Goal: Task Accomplishment & Management: Complete application form

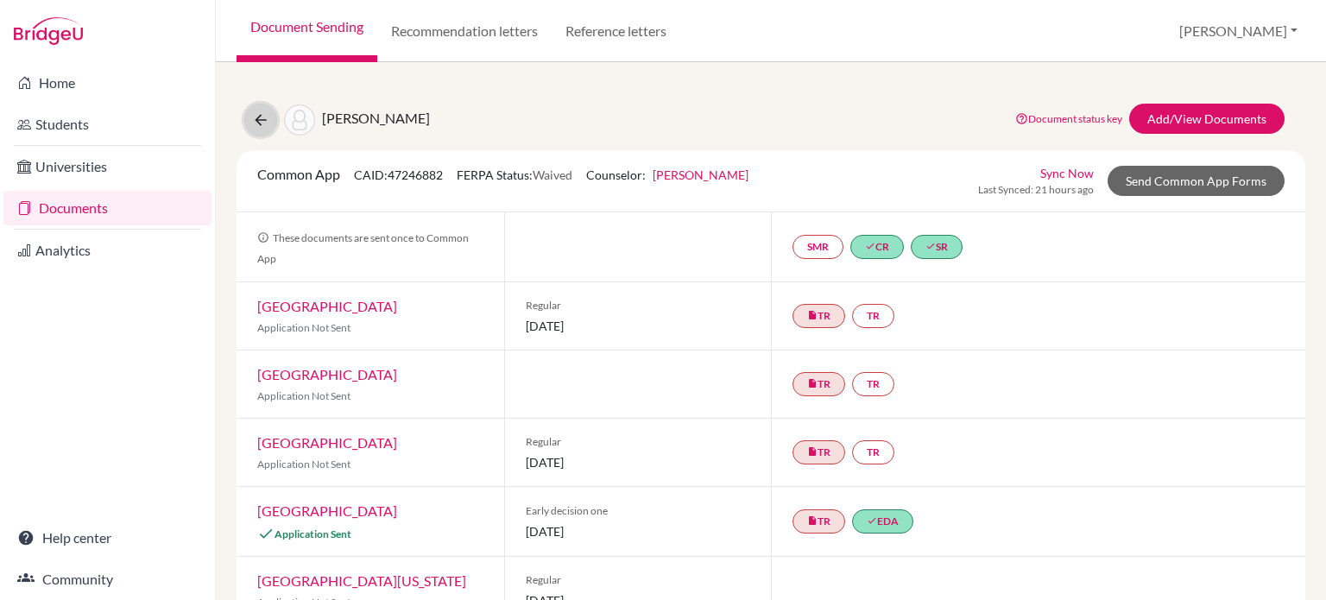
drag, startPoint x: 258, startPoint y: 123, endPoint x: 267, endPoint y: 122, distance: 8.7
click at [258, 123] on icon at bounding box center [260, 119] width 17 height 17
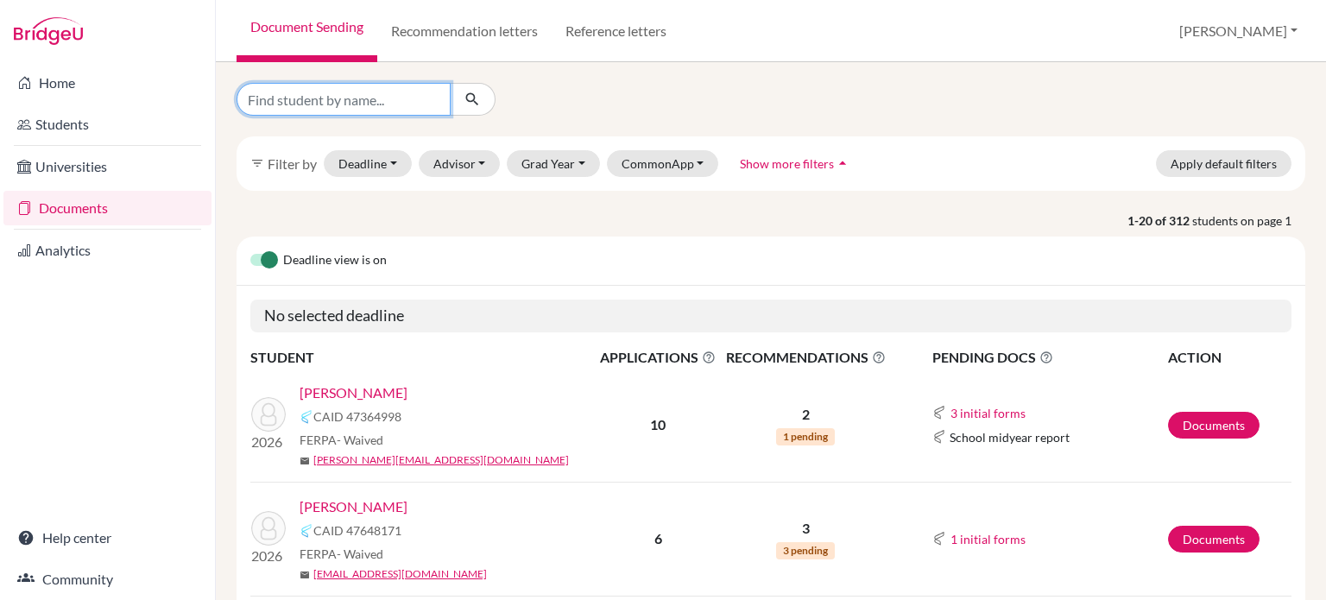
click at [391, 104] on input "Find student by name..." at bounding box center [344, 99] width 214 height 33
type input "eun"
click button "submit" at bounding box center [473, 99] width 46 height 33
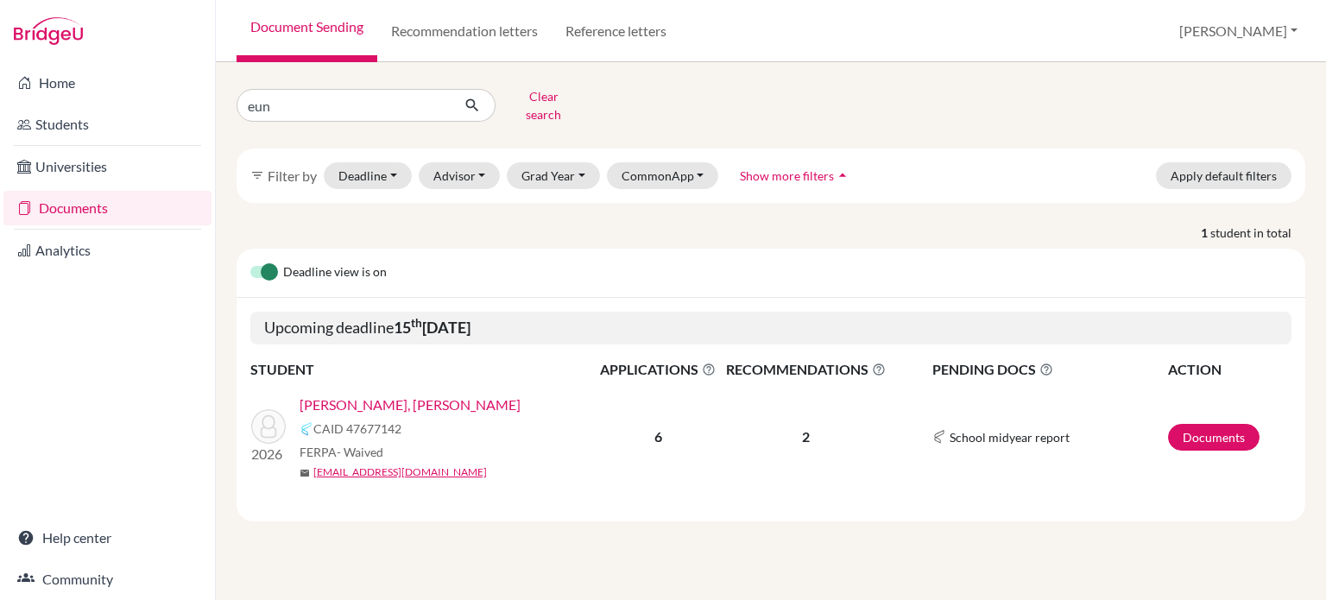
click at [318, 395] on link "Eun, Beom Woo" at bounding box center [410, 405] width 221 height 21
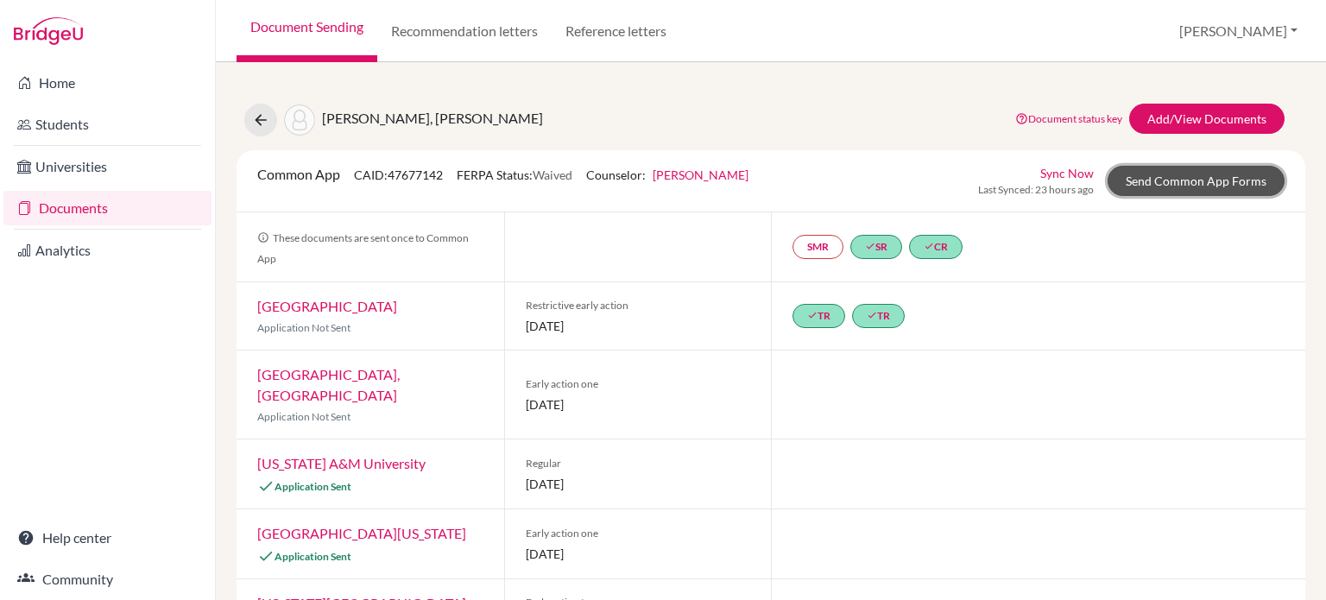
click at [1193, 185] on link "Send Common App Forms" at bounding box center [1196, 181] width 177 height 30
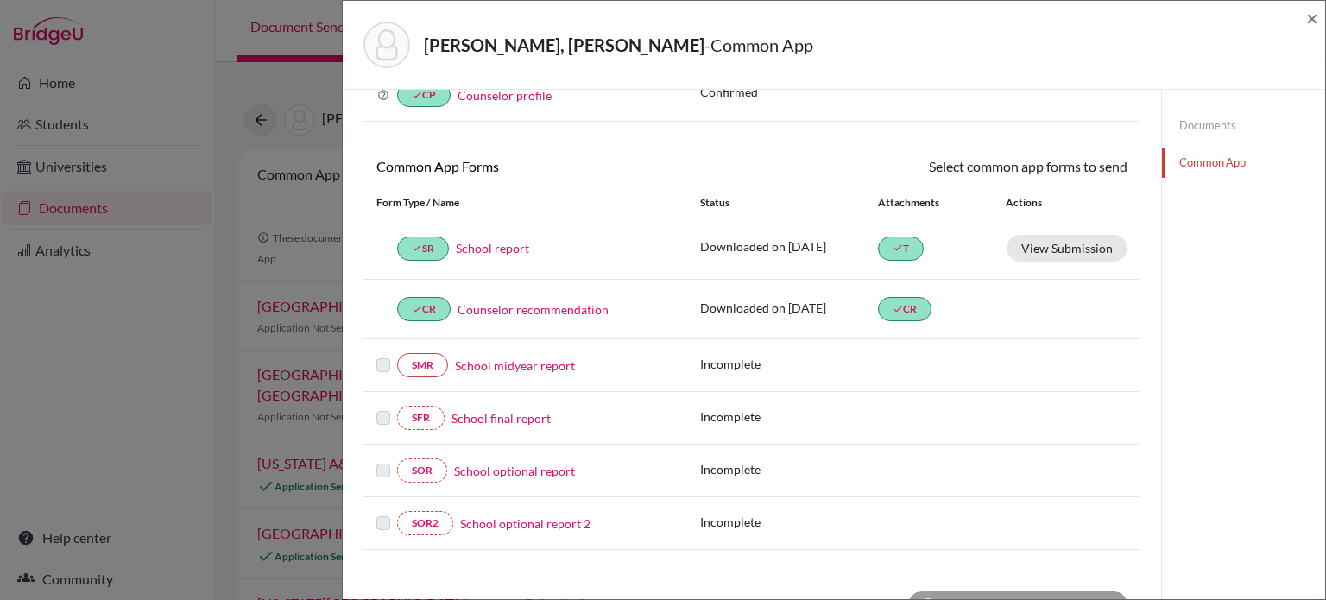
scroll to position [274, 0]
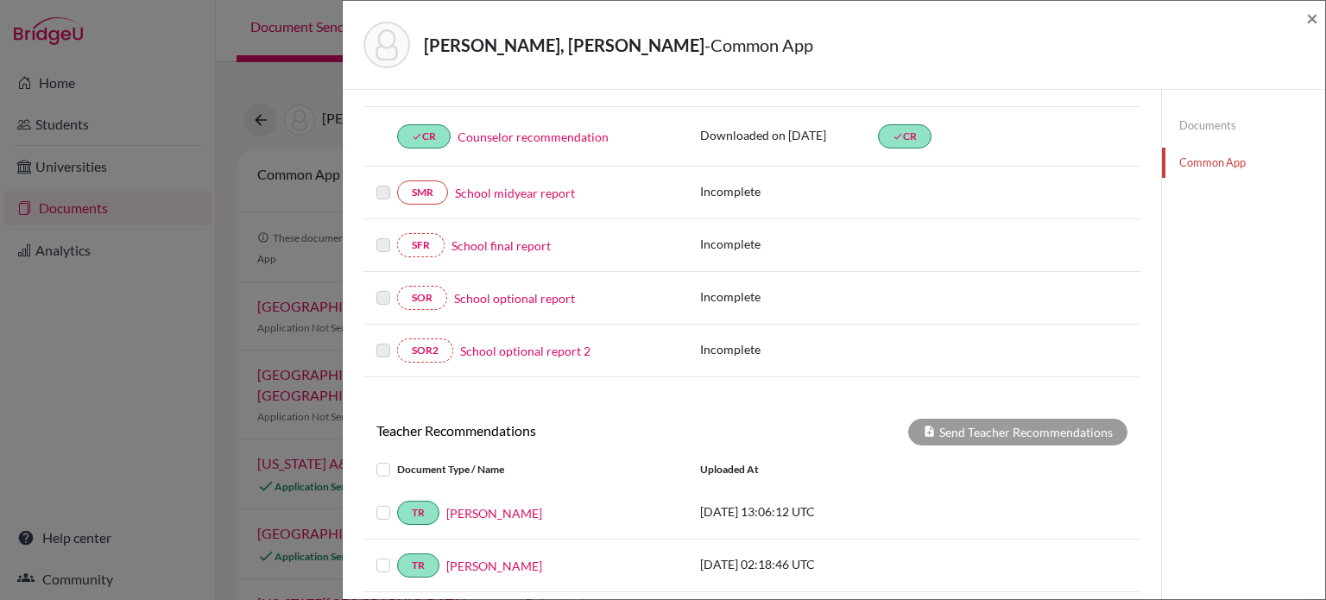
click at [397, 503] on label at bounding box center [397, 503] width 0 height 0
click at [0, 0] on input "checkbox" at bounding box center [0, 0] width 0 height 0
click at [397, 555] on label at bounding box center [397, 555] width 0 height 0
click at [0, 0] on input "checkbox" at bounding box center [0, 0] width 0 height 0
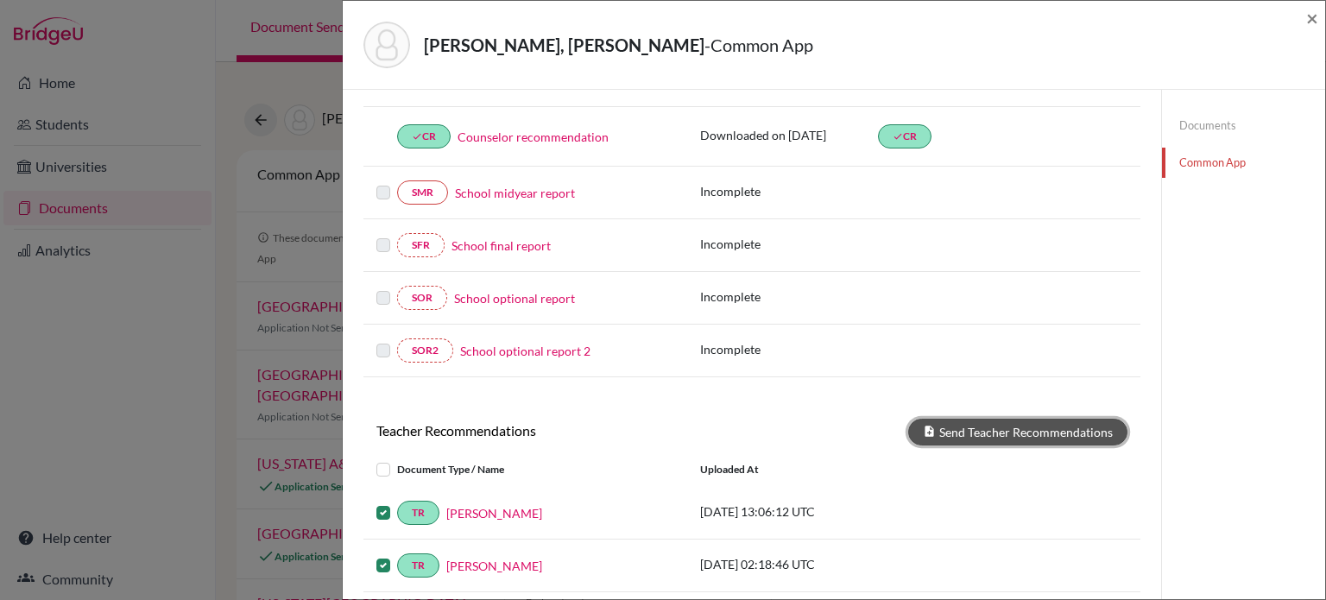
click at [971, 434] on button "Send Teacher Recommendations" at bounding box center [1018, 432] width 219 height 27
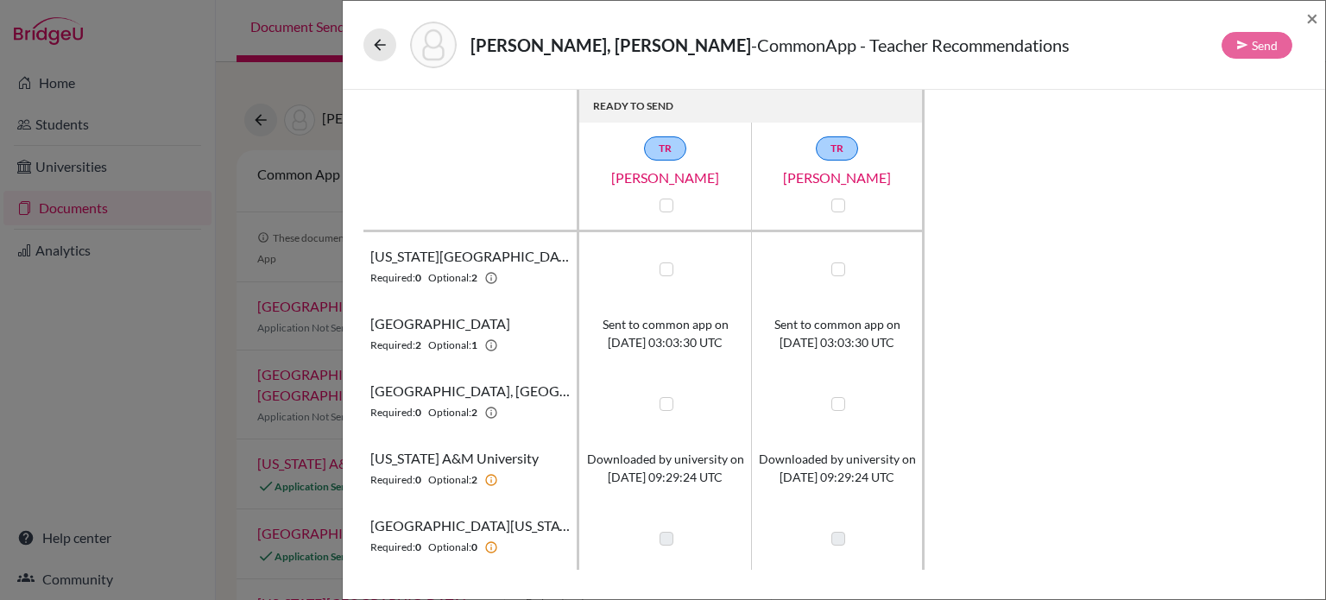
scroll to position [66, 0]
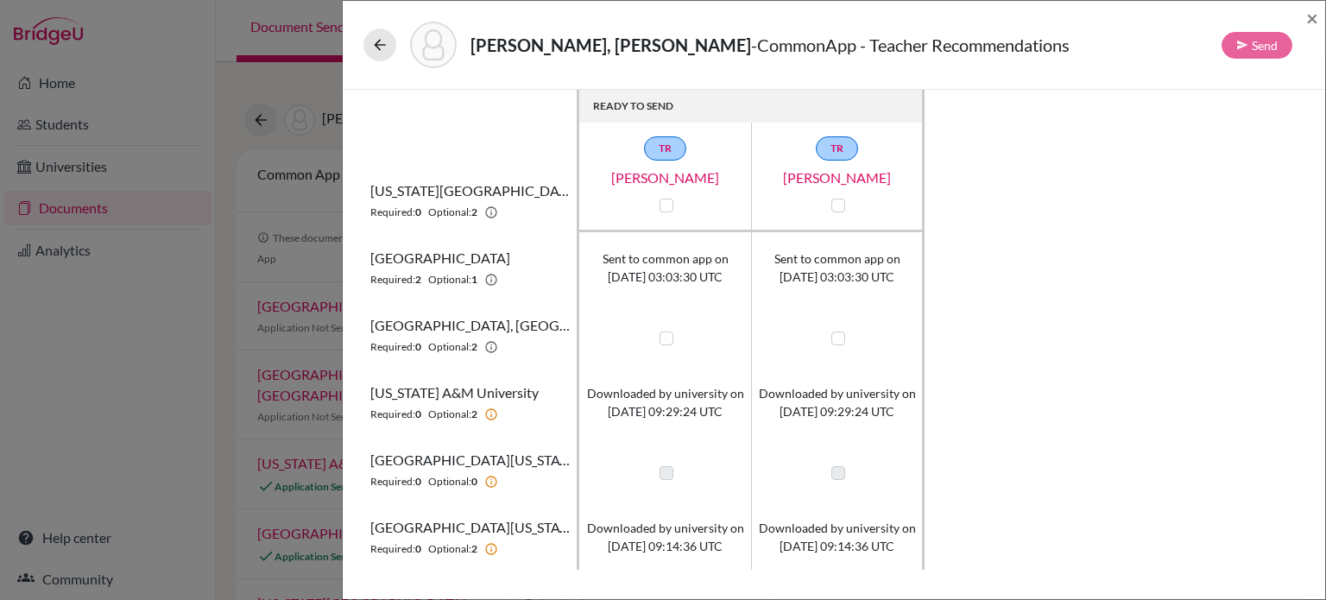
click at [670, 338] on label at bounding box center [667, 339] width 14 height 14
click at [669, 338] on input "checkbox" at bounding box center [662, 336] width 14 height 17
checkbox input "true"
click at [836, 339] on label at bounding box center [839, 339] width 14 height 14
click at [836, 339] on input "checkbox" at bounding box center [834, 336] width 14 height 17
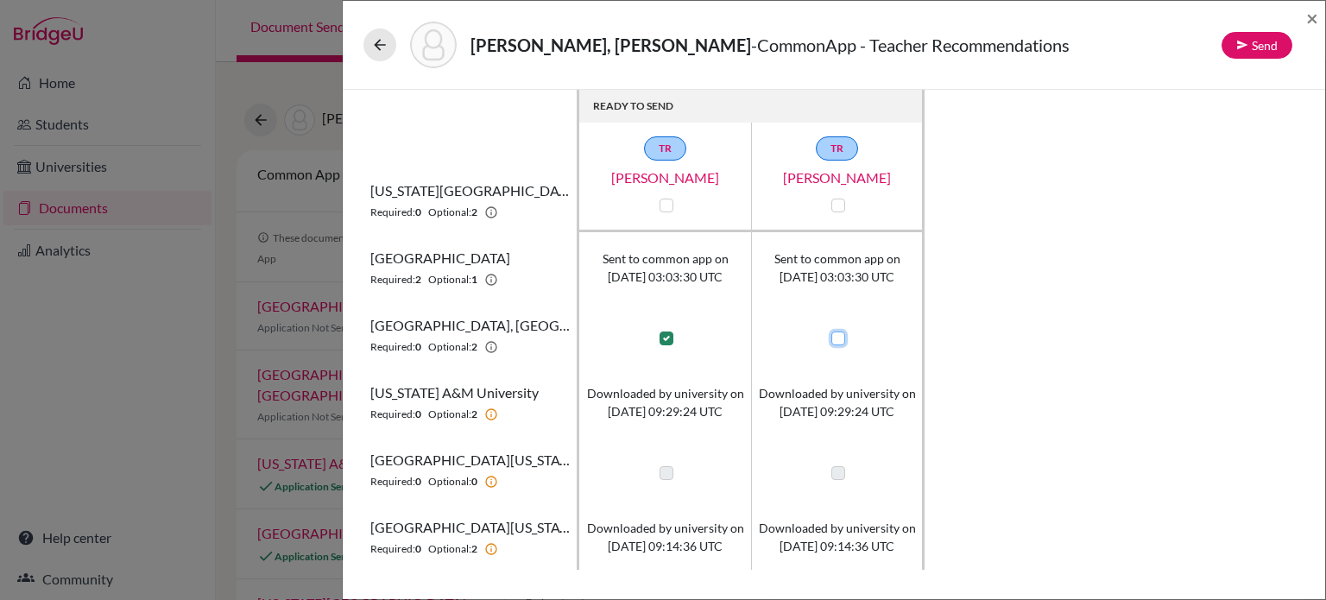
checkbox input "true"
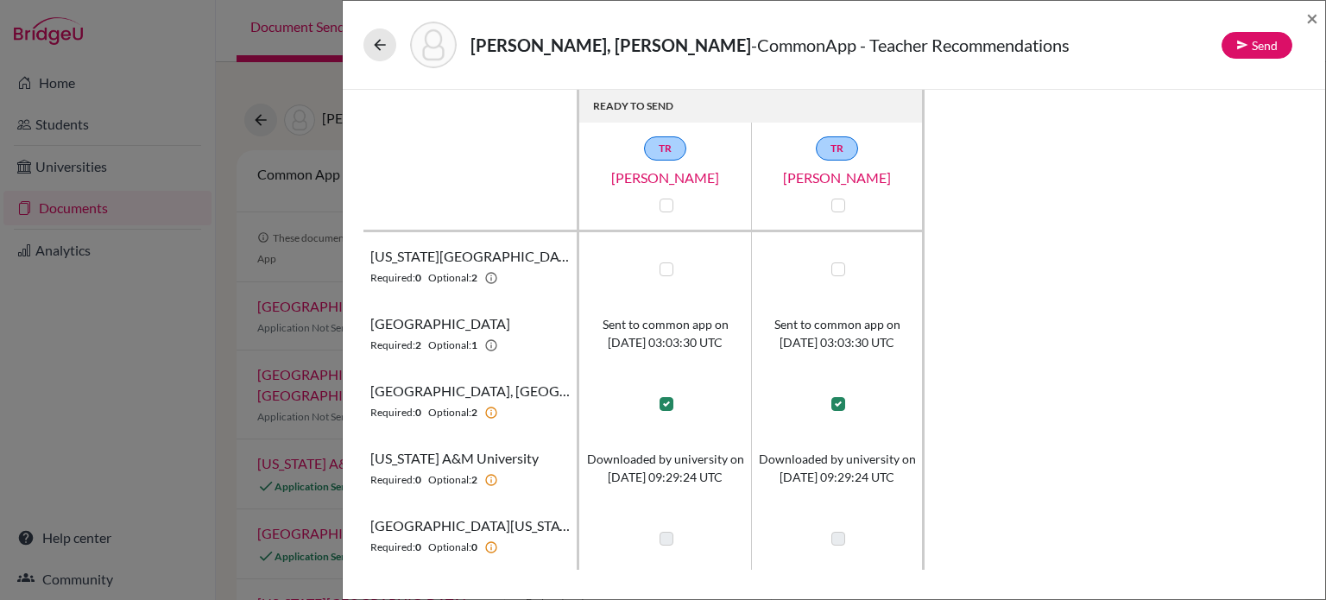
click at [667, 268] on label at bounding box center [667, 270] width 14 height 14
click at [667, 268] on input "checkbox" at bounding box center [662, 267] width 14 height 17
checkbox input "true"
click at [842, 263] on label at bounding box center [839, 270] width 14 height 14
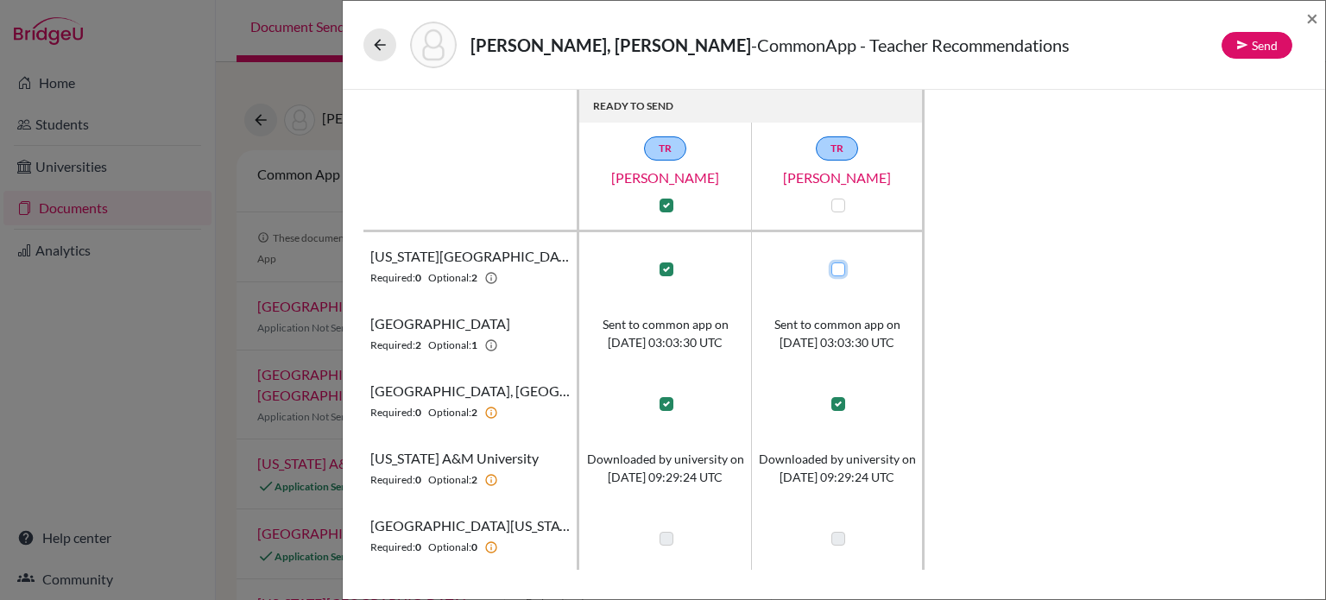
click at [841, 263] on input "checkbox" at bounding box center [834, 267] width 14 height 17
checkbox input "true"
click at [1257, 43] on button "Send" at bounding box center [1257, 45] width 71 height 27
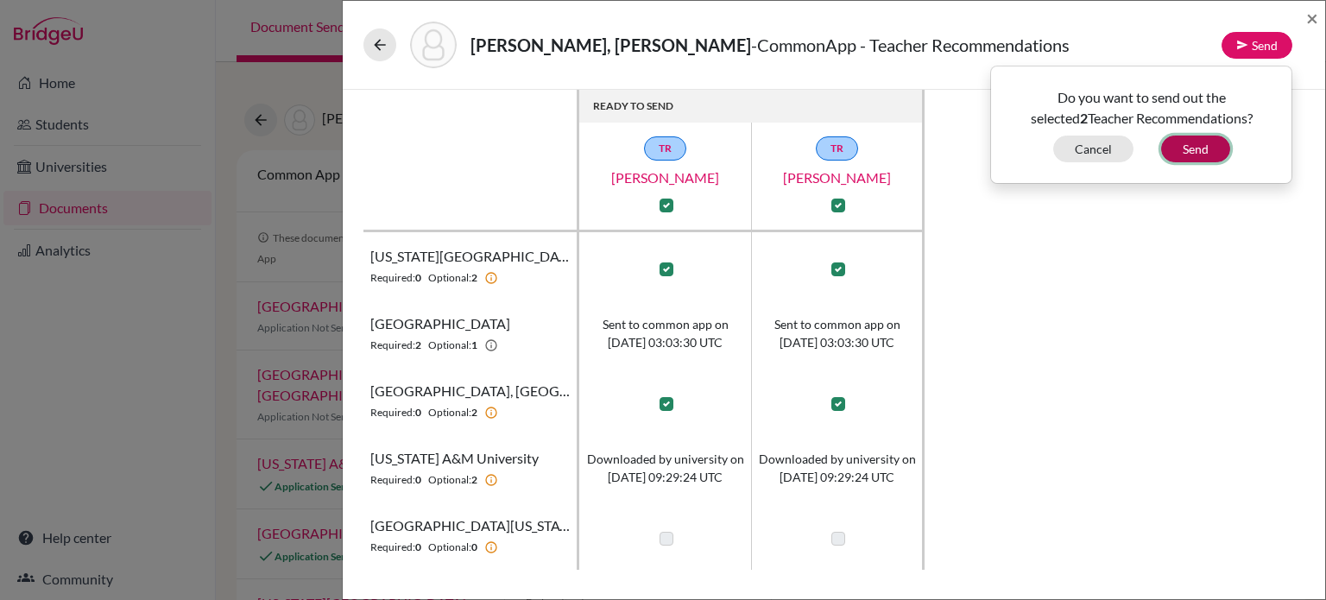
click at [1173, 149] on button "Send" at bounding box center [1196, 149] width 69 height 27
checkbox input "false"
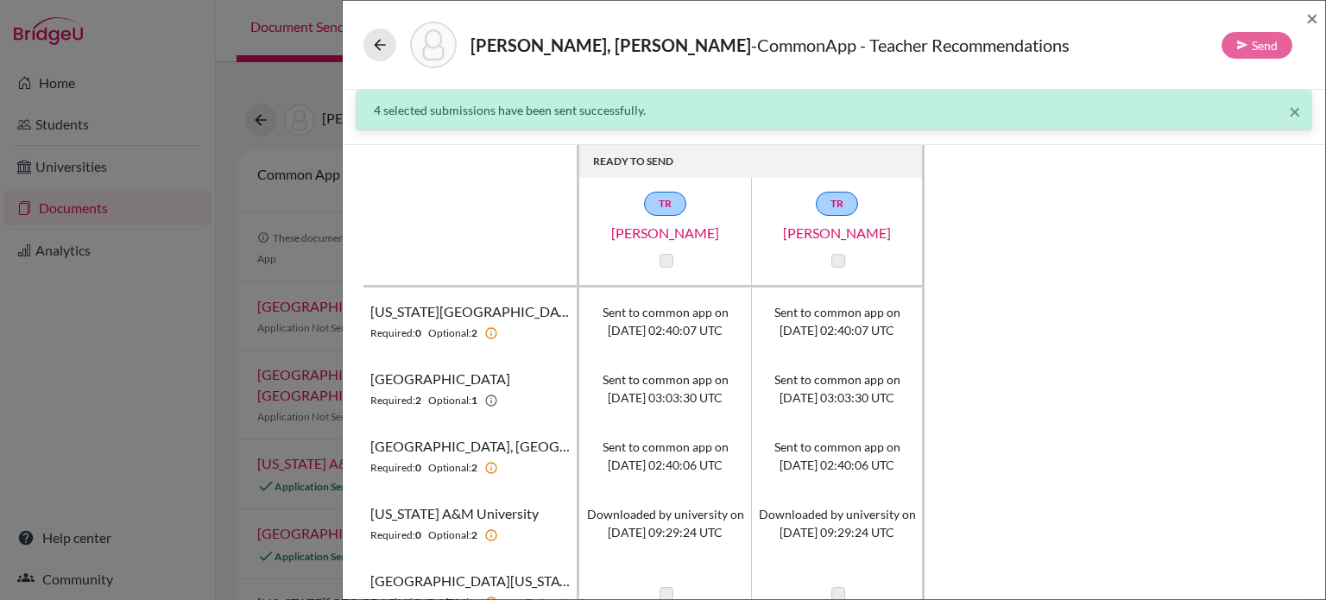
click at [1319, 20] on div "Eun, Beom Woo - CommonApp - Teacher Recommendations Send ×" at bounding box center [834, 45] width 983 height 89
click at [1316, 21] on span "×" at bounding box center [1313, 17] width 12 height 25
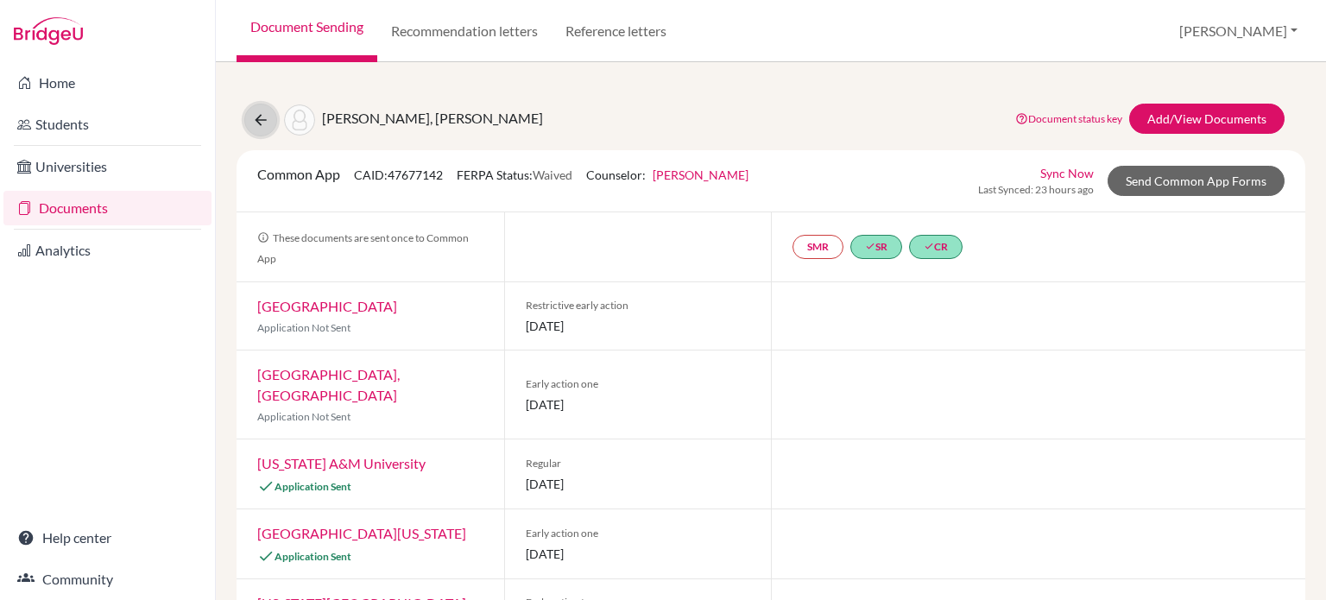
click at [257, 118] on icon at bounding box center [260, 119] width 17 height 17
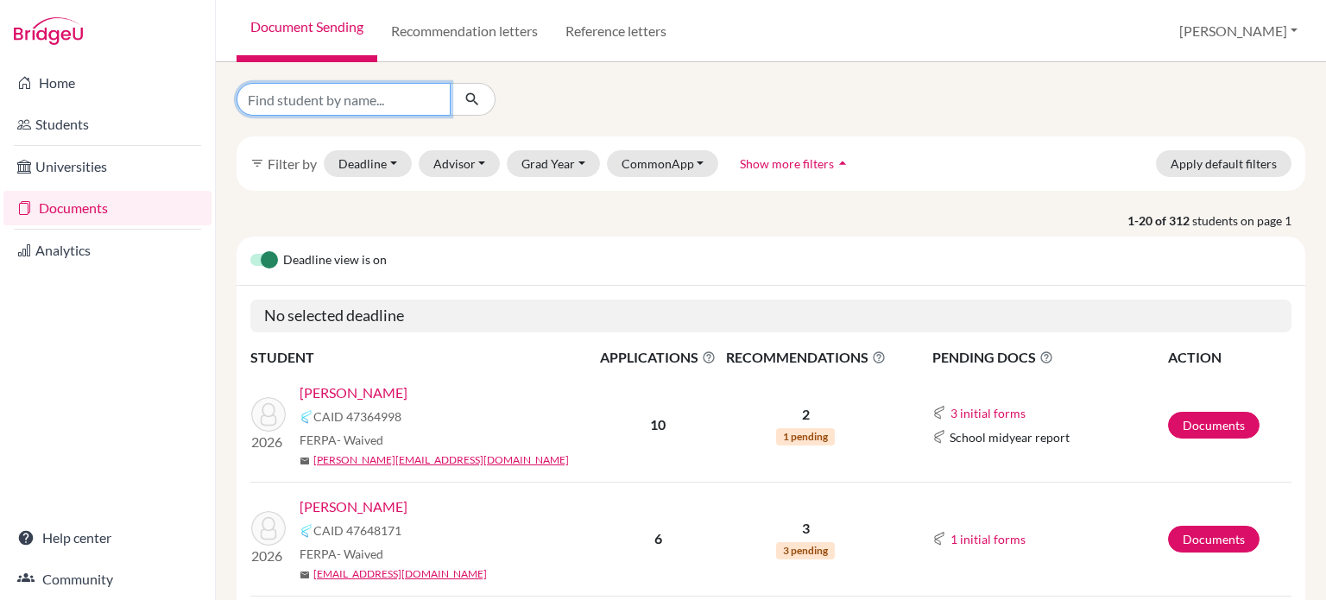
drag, startPoint x: 401, startPoint y: 96, endPoint x: 294, endPoint y: 65, distance: 110.7
click at [401, 96] on input "Find student by name..." at bounding box center [344, 99] width 214 height 33
type input "ooi"
click button "submit" at bounding box center [473, 99] width 46 height 33
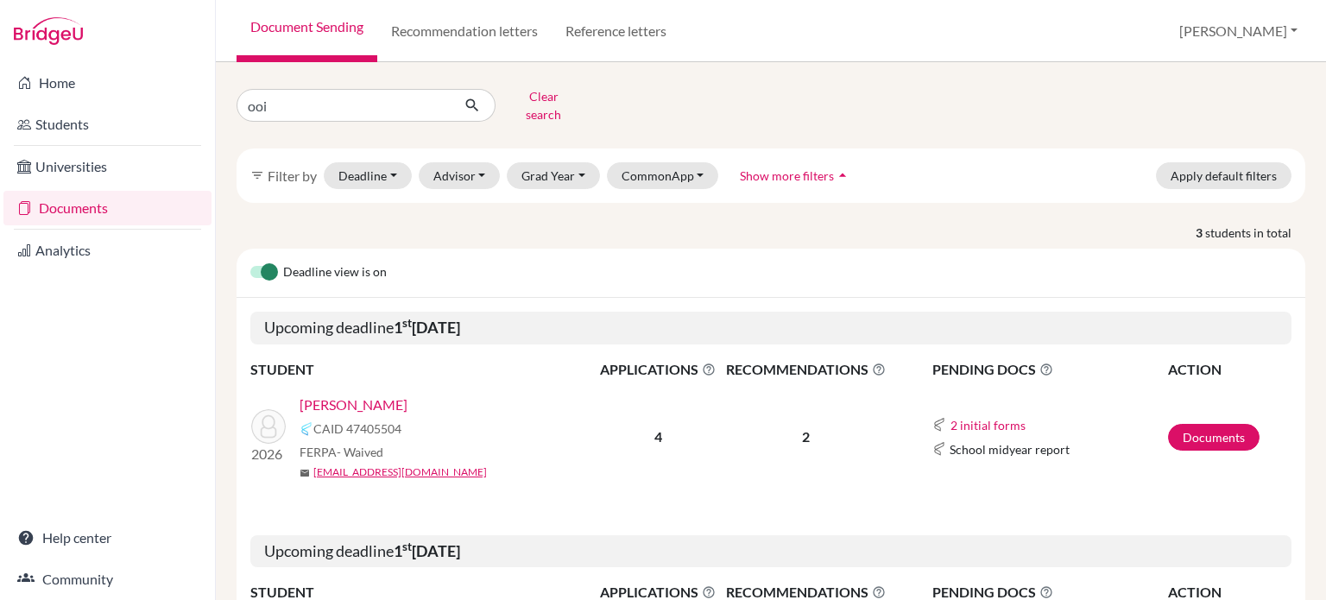
click at [330, 395] on link "Ooi, Jonathan" at bounding box center [354, 405] width 108 height 21
